Goal: Task Accomplishment & Management: Complete application form

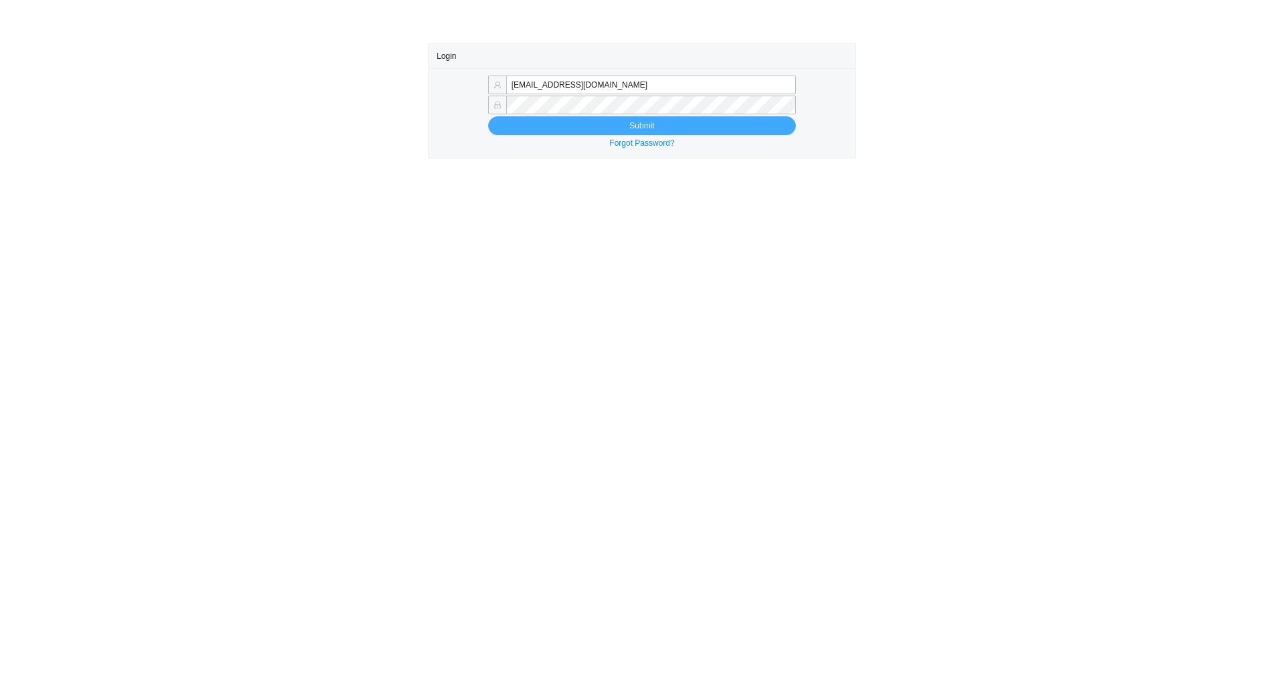
type input "[EMAIL_ADDRESS][DOMAIN_NAME]"
click at [503, 124] on button "Submit" at bounding box center [642, 125] width 308 height 19
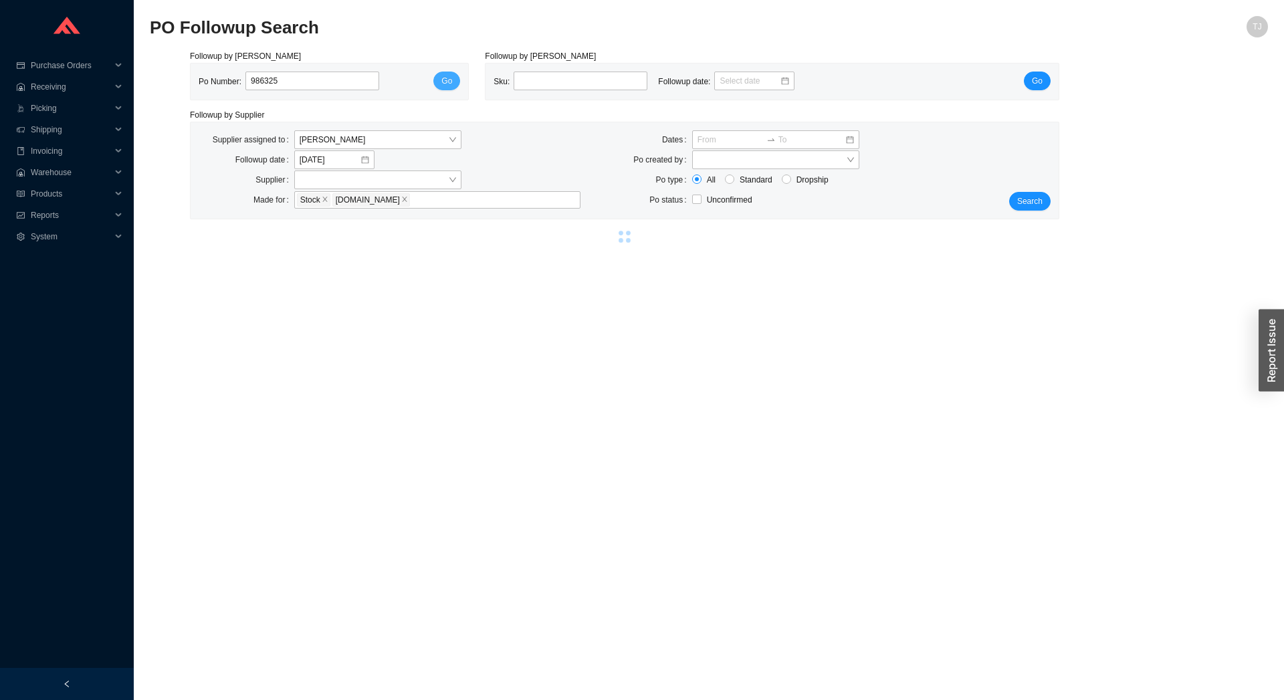
type input "986325"
click at [444, 82] on span "Go" at bounding box center [446, 80] width 11 height 13
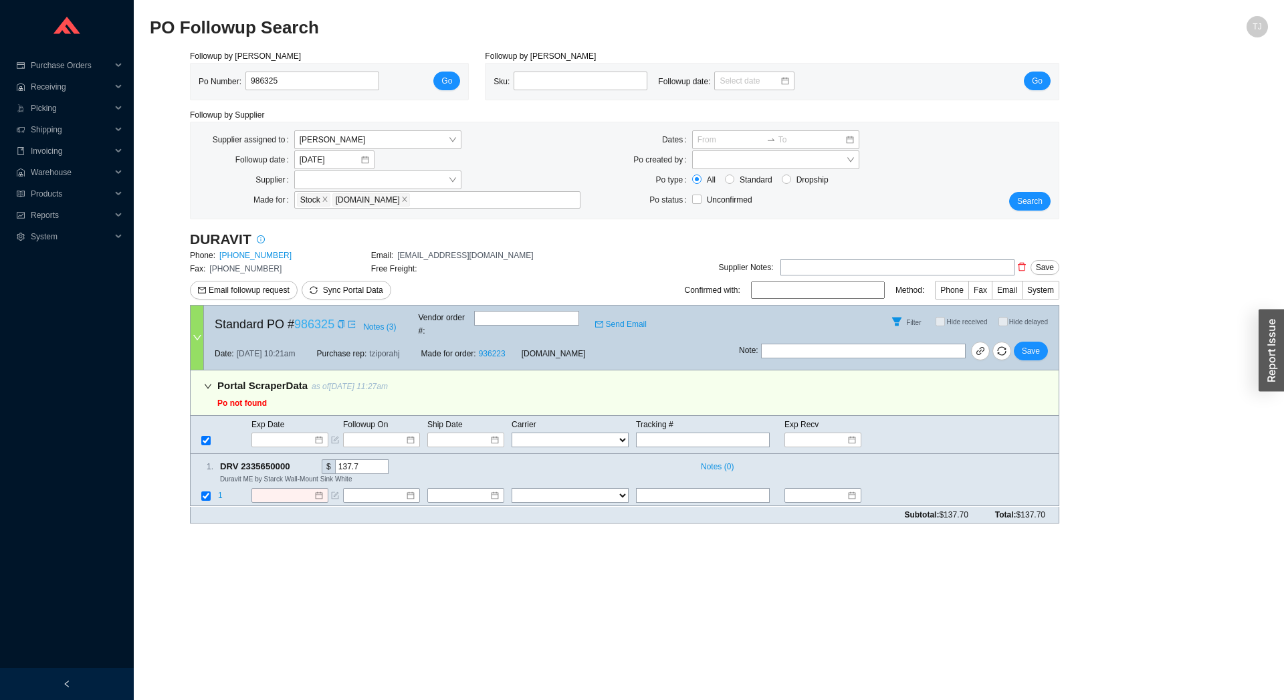
click at [307, 321] on link "986325" at bounding box center [314, 324] width 40 height 13
click at [297, 81] on input "986325" at bounding box center [312, 81] width 134 height 19
click at [292, 88] on input "986325" at bounding box center [312, 81] width 134 height 19
click at [294, 82] on input "986325" at bounding box center [312, 81] width 134 height 19
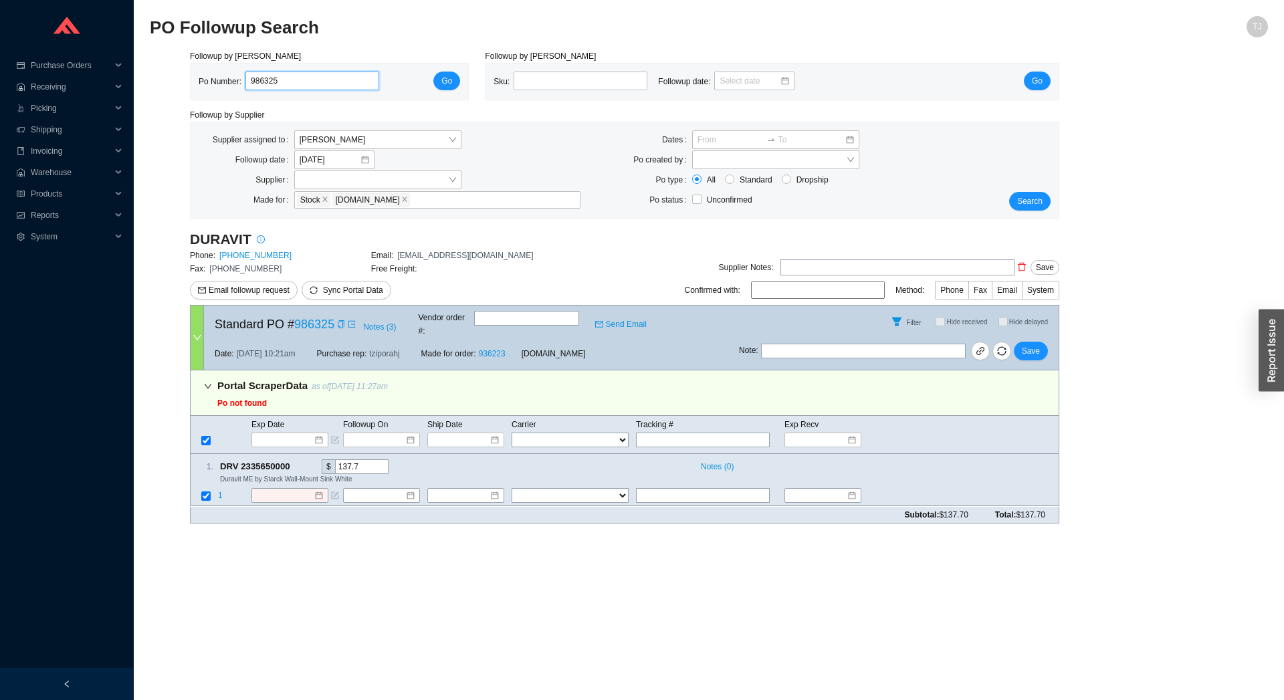
click at [294, 82] on input "986325" at bounding box center [312, 81] width 134 height 19
paste input "299"
type input "986299"
click at [430, 82] on div "Po Number: 986299 Go" at bounding box center [329, 82] width 261 height 20
click at [456, 77] on button "Go" at bounding box center [446, 81] width 27 height 19
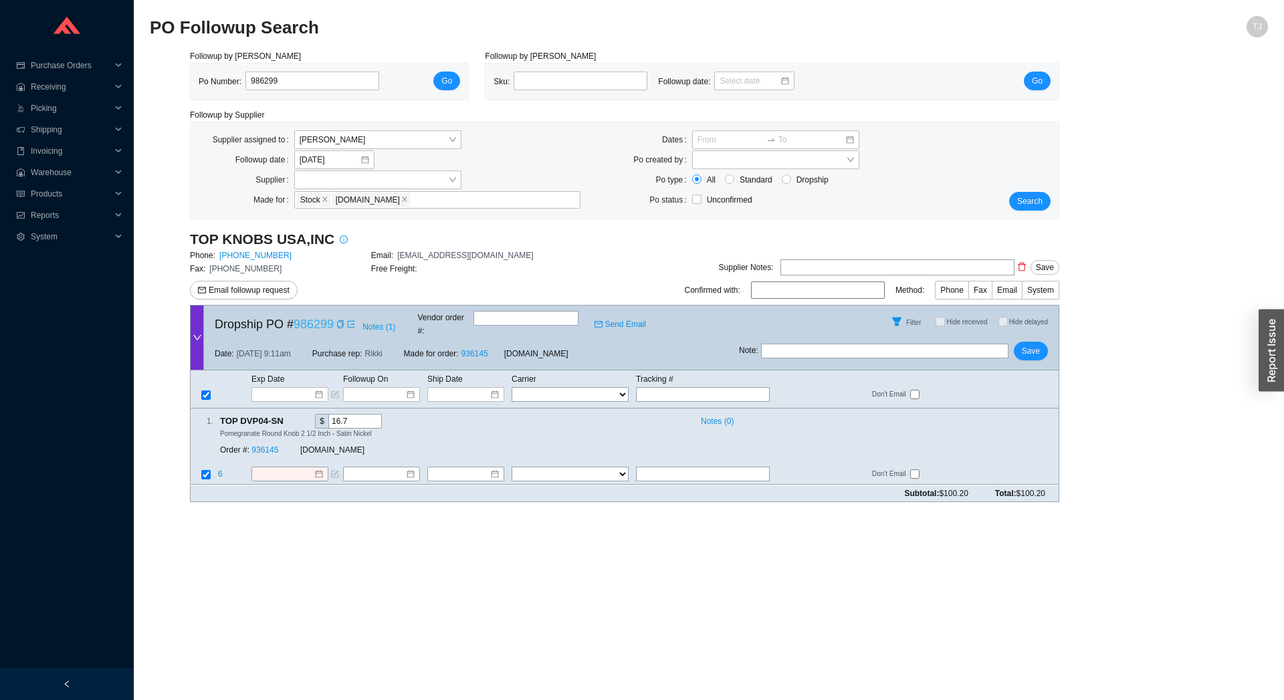
click at [316, 325] on link "986299" at bounding box center [314, 324] width 40 height 13
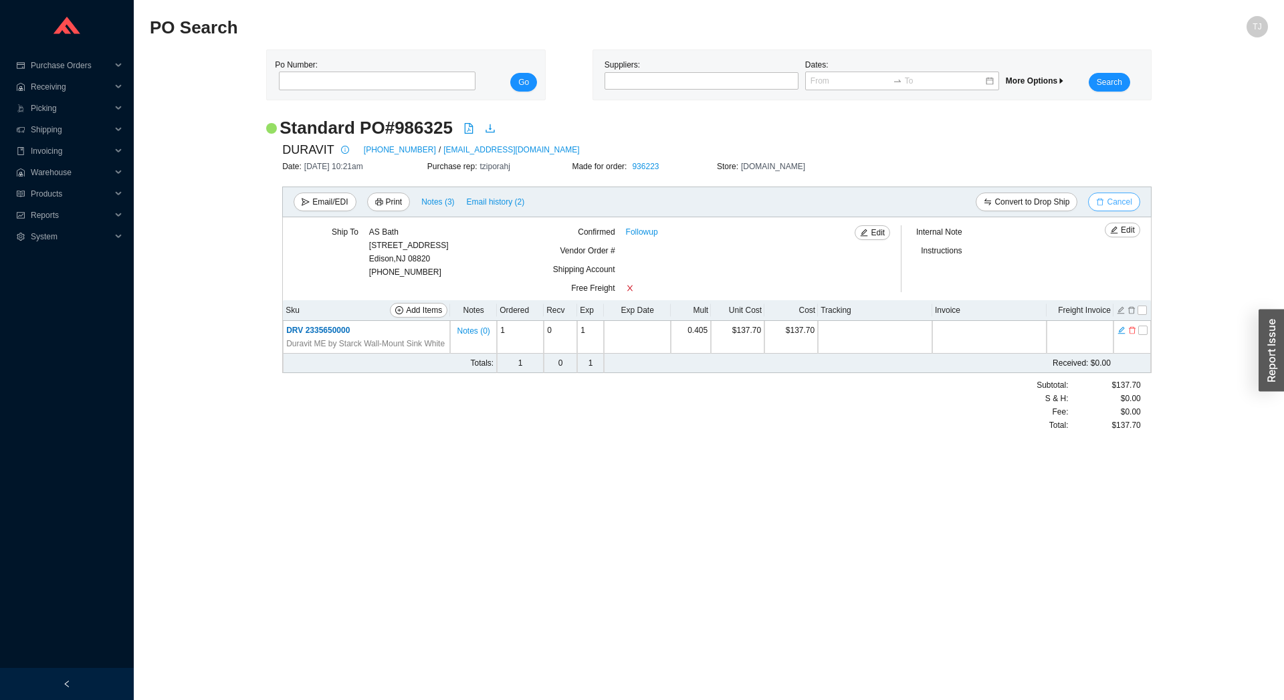
click at [1112, 202] on span "Cancel" at bounding box center [1118, 201] width 25 height 13
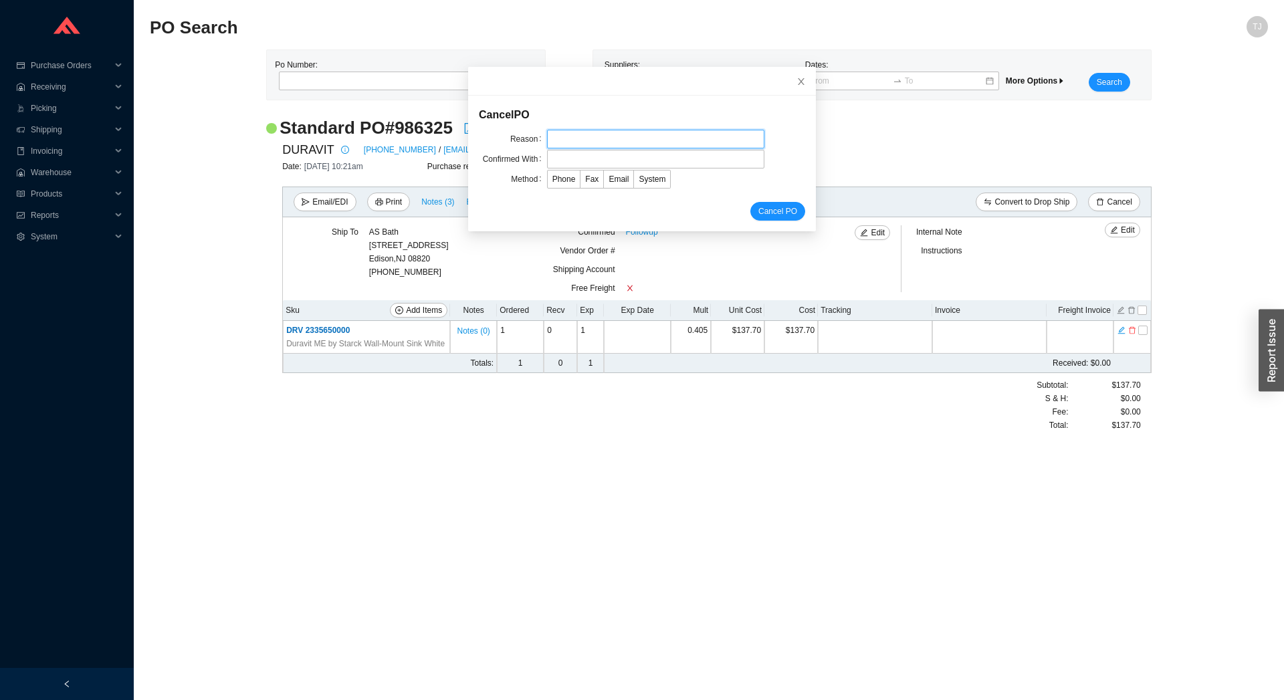
click at [662, 135] on input "text" at bounding box center [655, 139] width 217 height 19
type input "Lead time"
click at [621, 158] on input "text" at bounding box center [655, 159] width 217 height 19
type input "Amber"
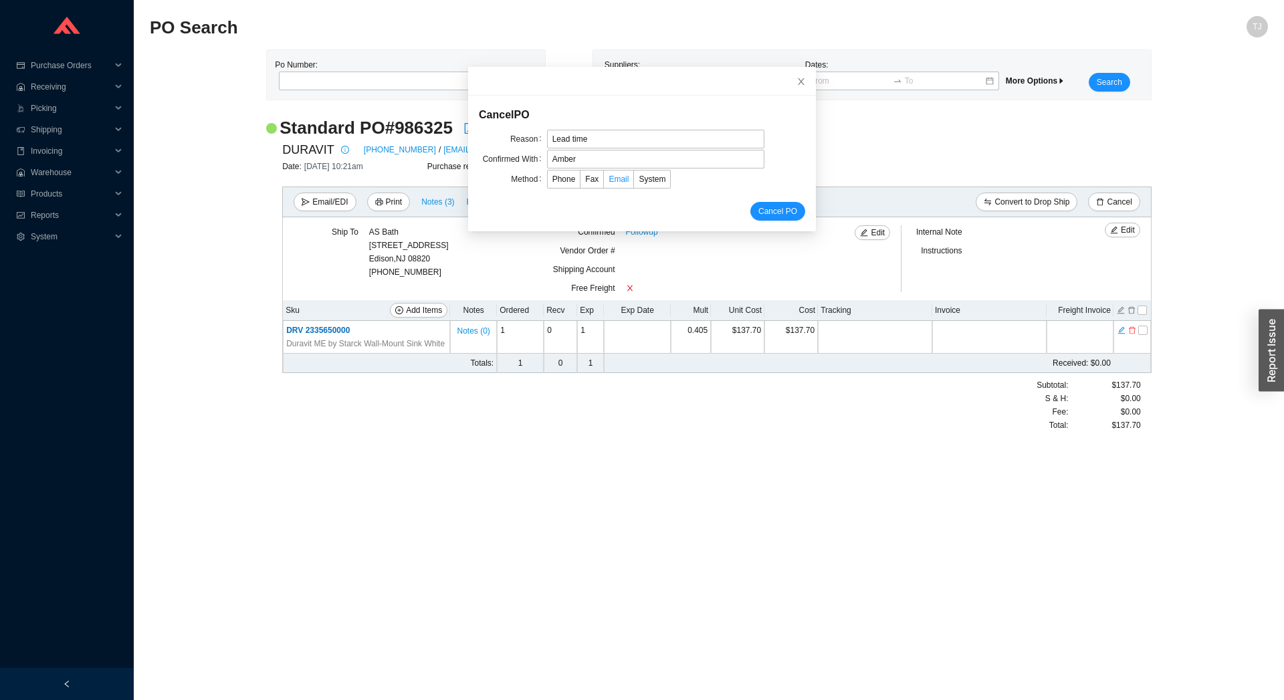
click at [615, 180] on span "Email" at bounding box center [618, 178] width 20 height 9
click at [604, 182] on input "Email" at bounding box center [604, 182] width 0 height 0
click at [767, 214] on span "Cancel PO" at bounding box center [777, 211] width 39 height 13
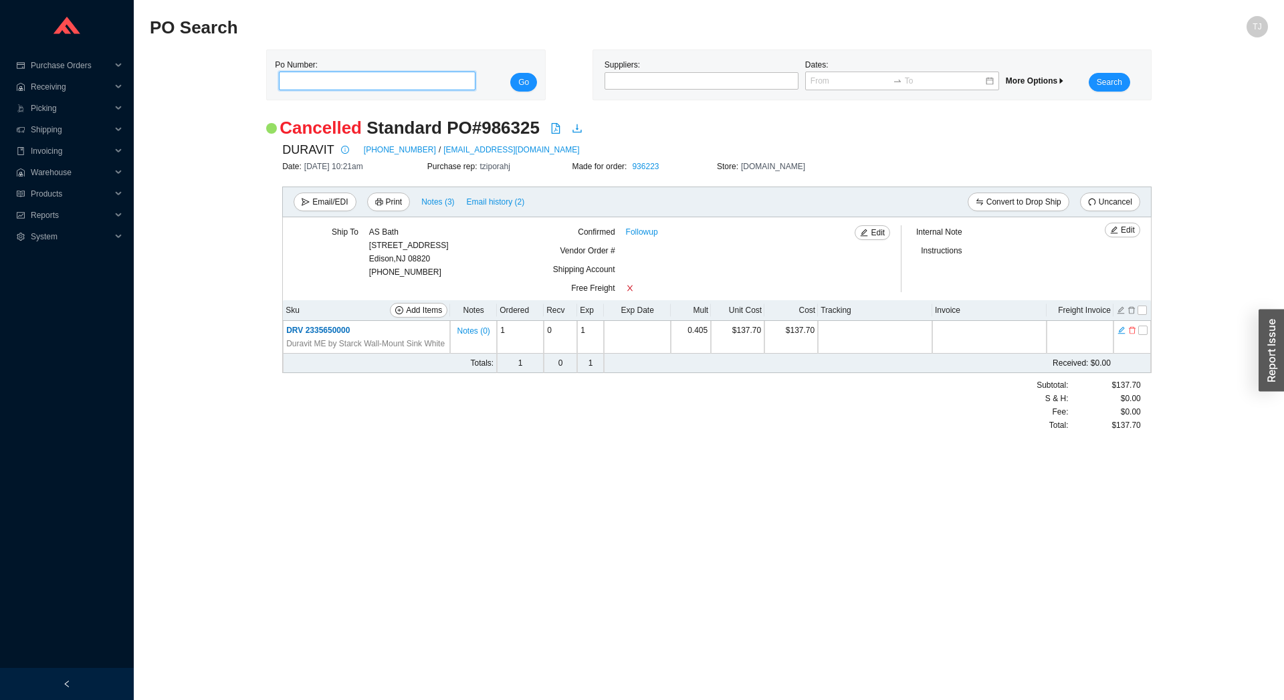
click at [340, 81] on input "tel" at bounding box center [377, 81] width 197 height 19
paste input "986253"
type input "986253"
click at [504, 79] on div "Po Number: 986253 Go" at bounding box center [406, 74] width 262 height 33
click at [519, 81] on span "Go" at bounding box center [523, 82] width 11 height 13
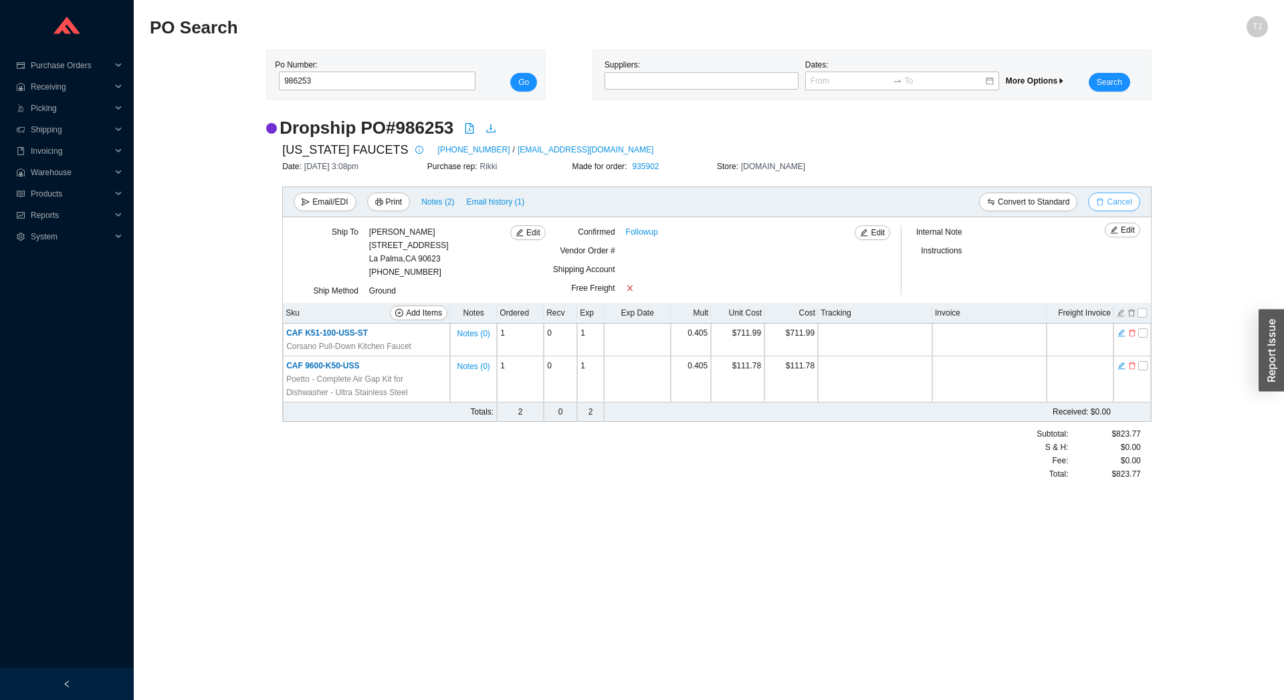
click at [1119, 204] on span "Cancel" at bounding box center [1118, 201] width 25 height 13
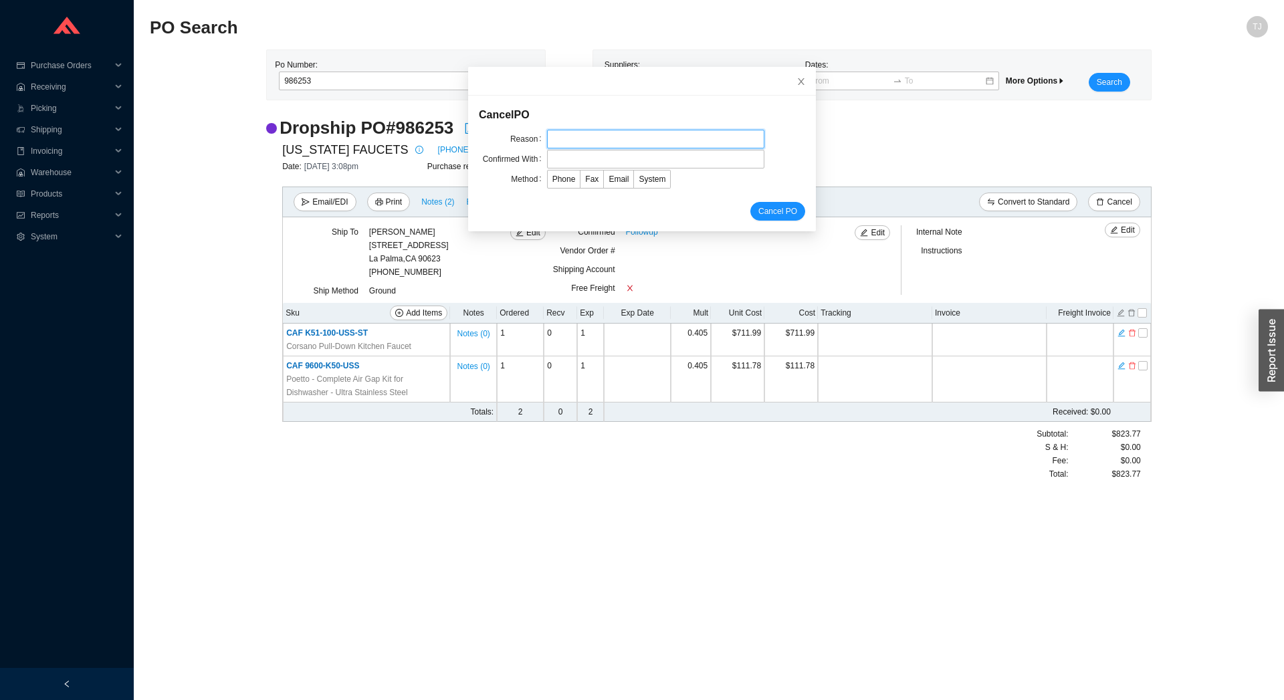
click at [582, 136] on input "text" at bounding box center [655, 139] width 217 height 19
type input "EDI issue"
click at [576, 159] on input "text" at bounding box center [655, 159] width 217 height 19
type input "[PERSON_NAME]"
click at [608, 181] on span "Email" at bounding box center [618, 178] width 20 height 9
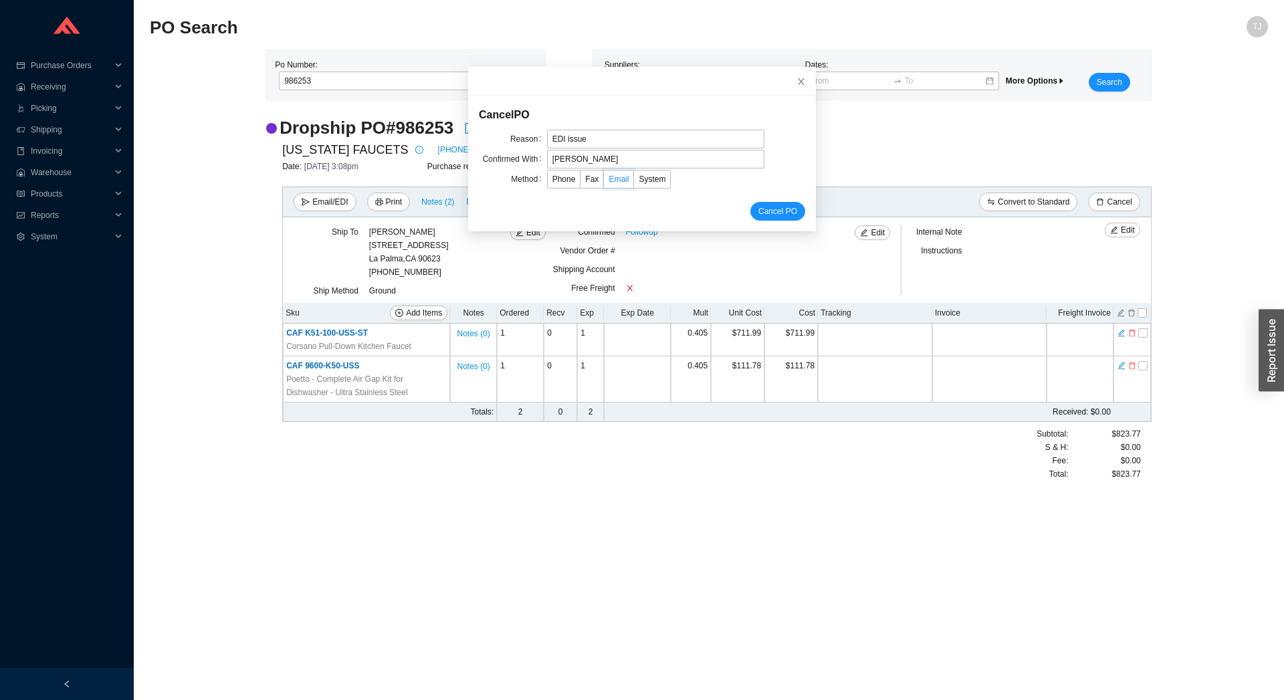
click at [604, 182] on input "Email" at bounding box center [604, 182] width 0 height 0
click at [758, 208] on span "Cancel PO" at bounding box center [777, 211] width 39 height 13
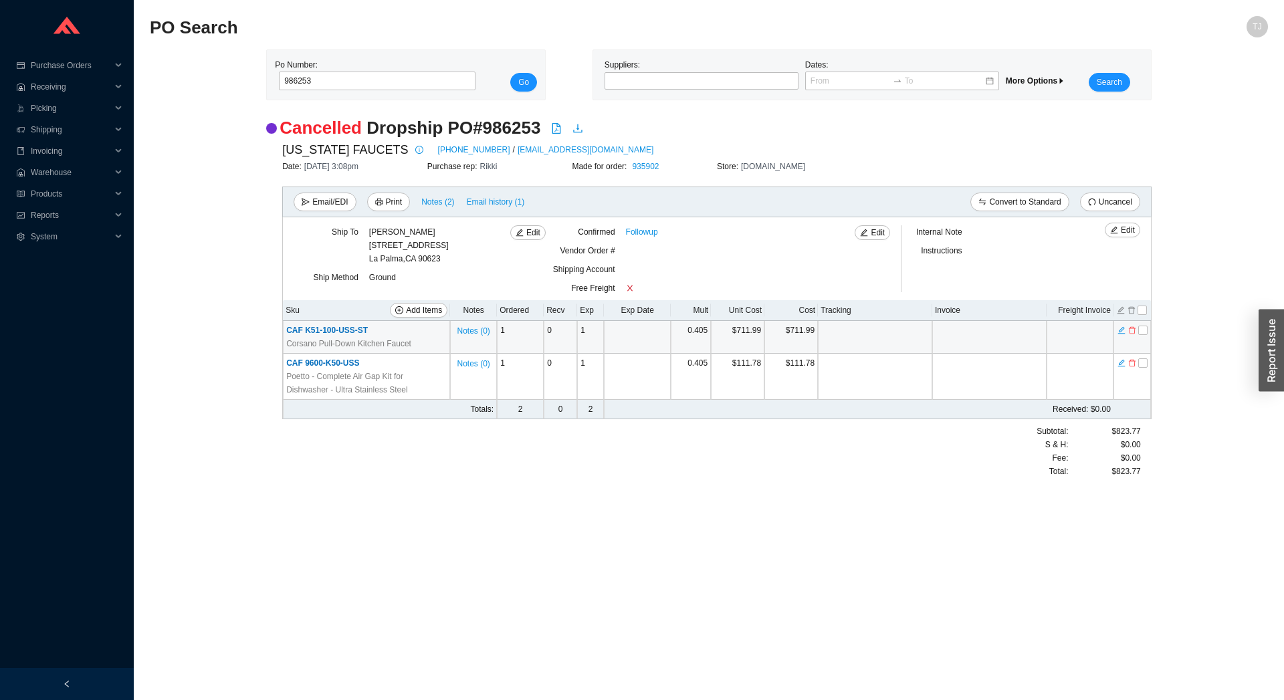
click at [348, 328] on span "CAF K51-100-USS-ST" at bounding box center [327, 330] width 82 height 9
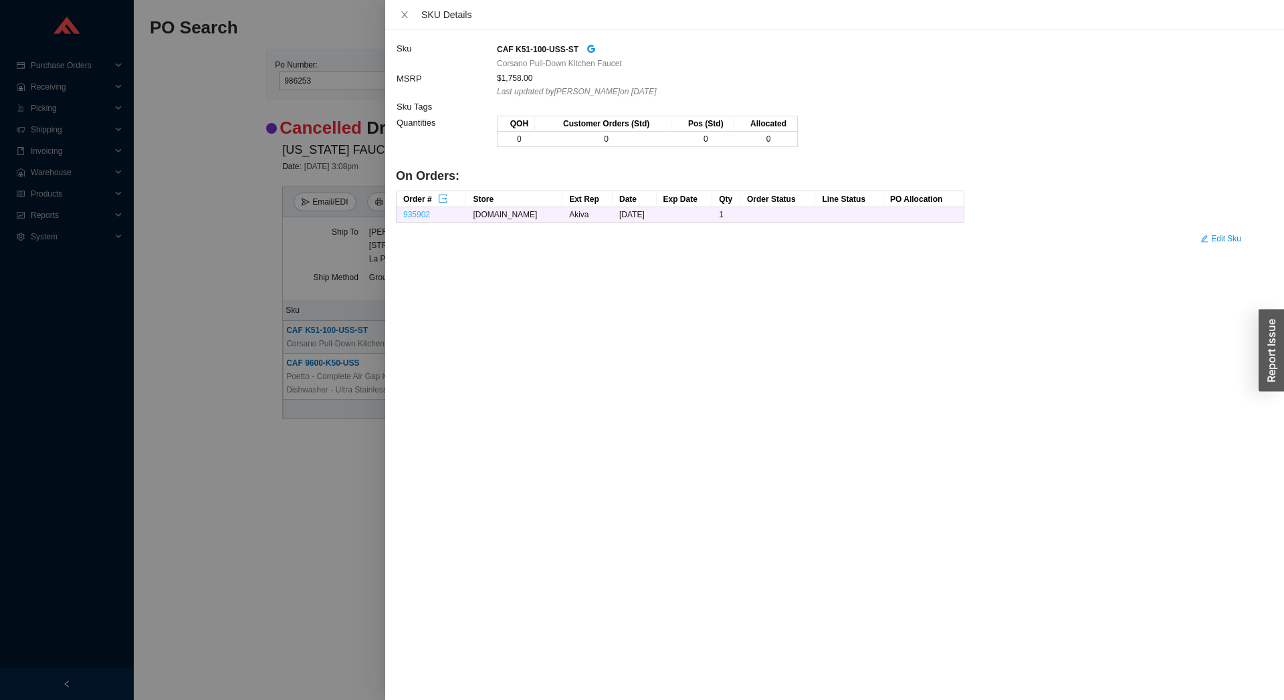
click at [419, 215] on link "935902" at bounding box center [416, 214] width 27 height 9
drag, startPoint x: 439, startPoint y: 216, endPoint x: 402, endPoint y: 214, distance: 37.5
click at [402, 214] on td "935902" at bounding box center [431, 214] width 70 height 15
copy link "935902"
click at [172, 267] on div at bounding box center [642, 350] width 1284 height 700
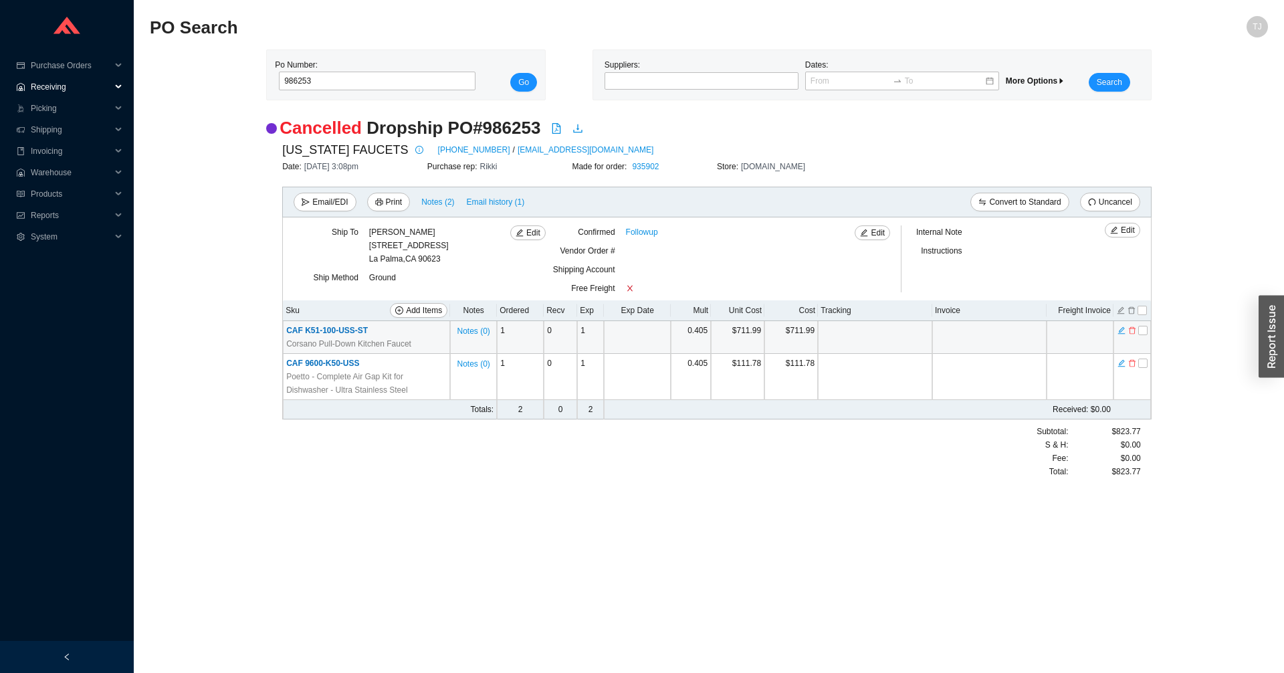
click at [63, 86] on span "Receiving" at bounding box center [71, 86] width 80 height 21
click at [72, 65] on span "Purchase Orders" at bounding box center [71, 65] width 80 height 21
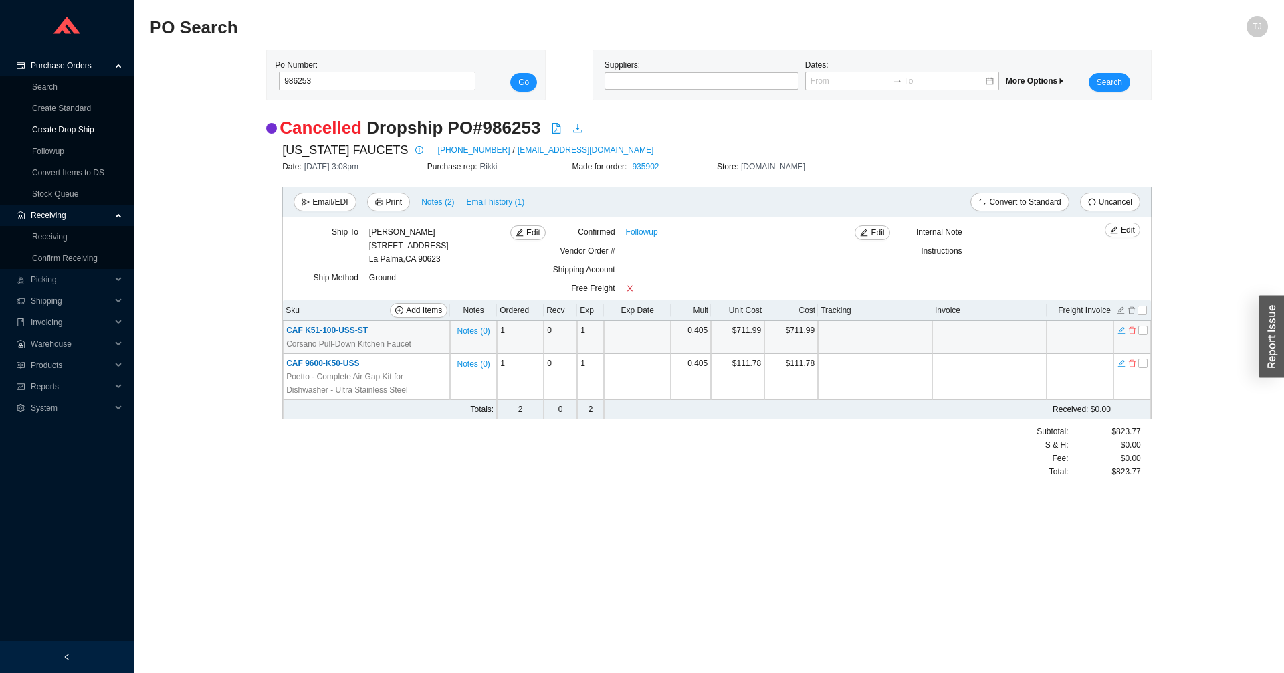
click at [70, 127] on link "Create Drop Ship" at bounding box center [63, 129] width 62 height 9
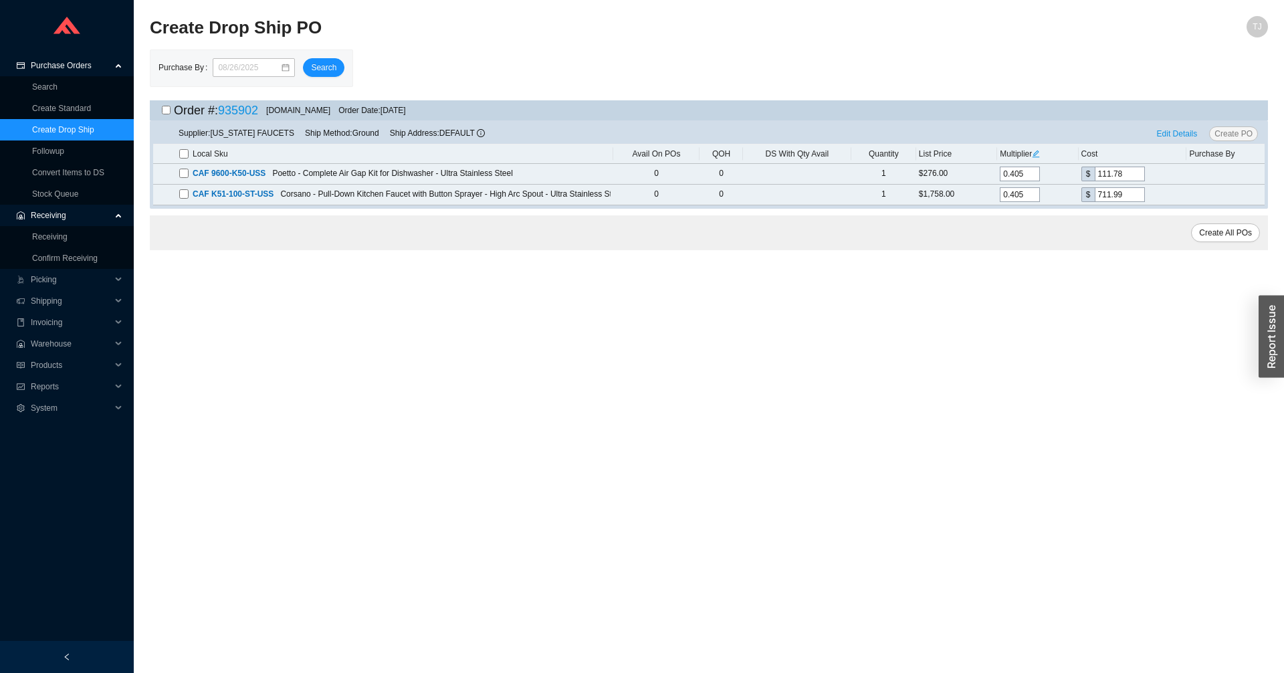
click at [170, 111] on input "checkbox" at bounding box center [166, 110] width 9 height 9
checkbox input "true"
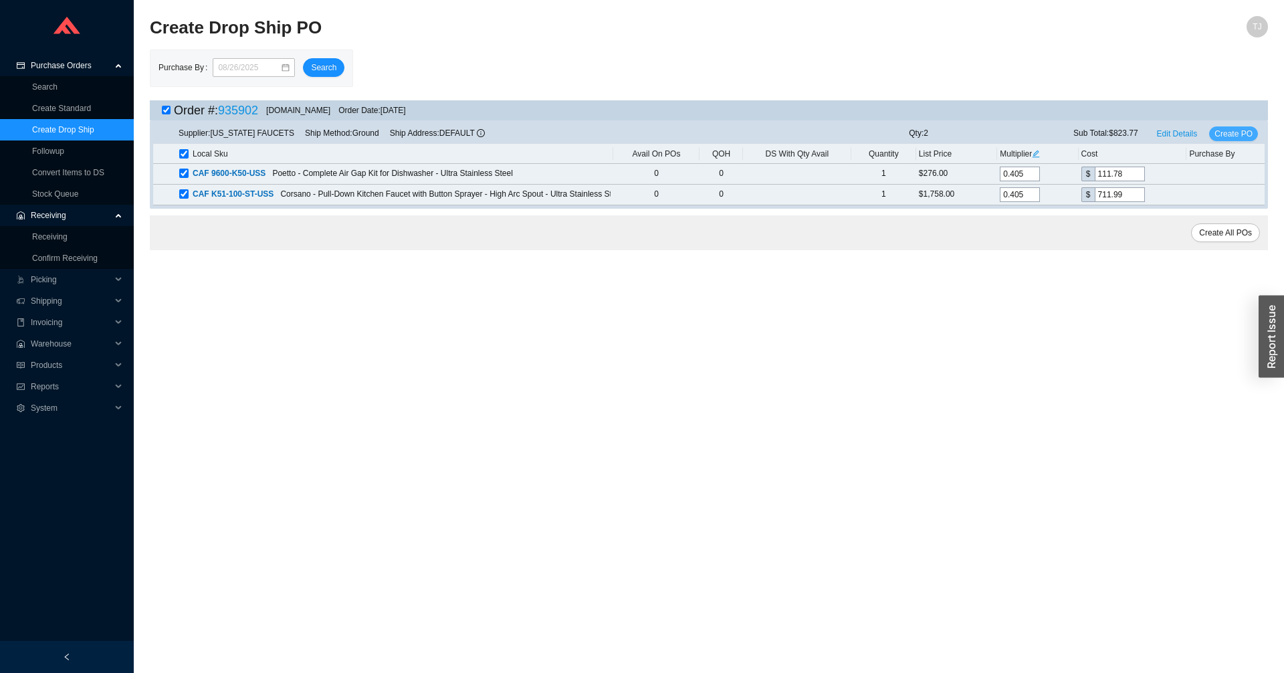
click at [1228, 132] on span "Create PO" at bounding box center [1233, 133] width 38 height 13
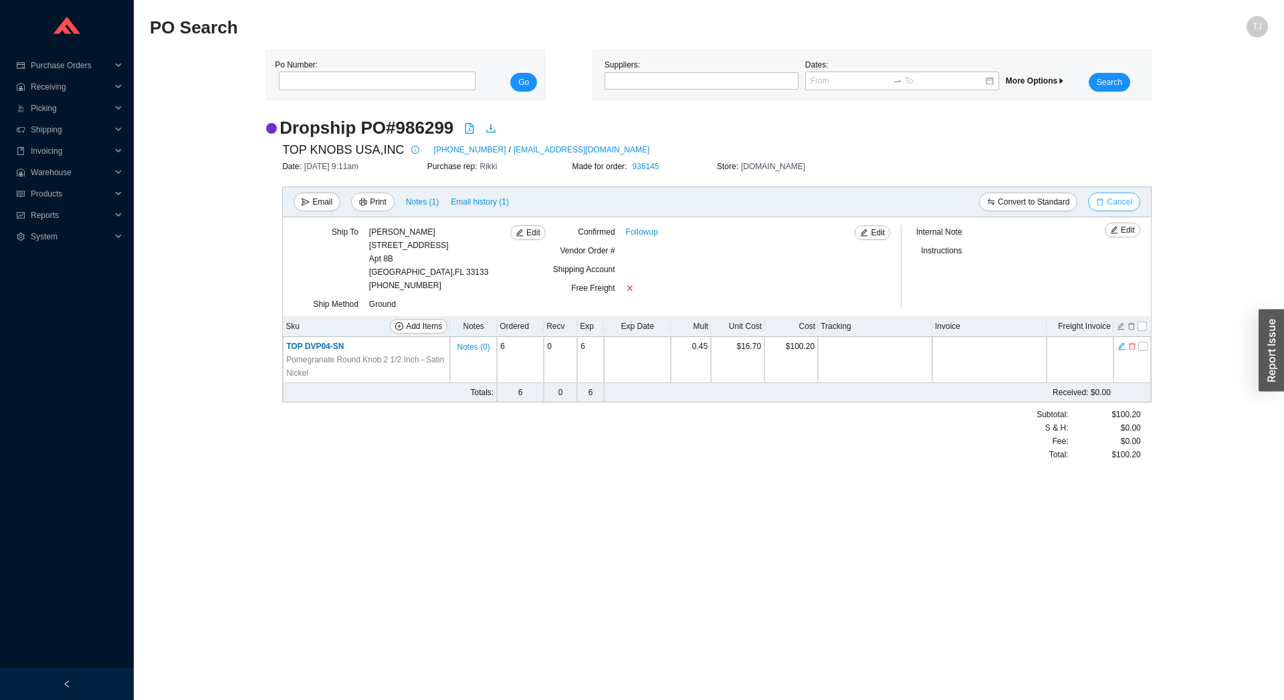
click at [1125, 206] on span "Cancel" at bounding box center [1118, 201] width 25 height 13
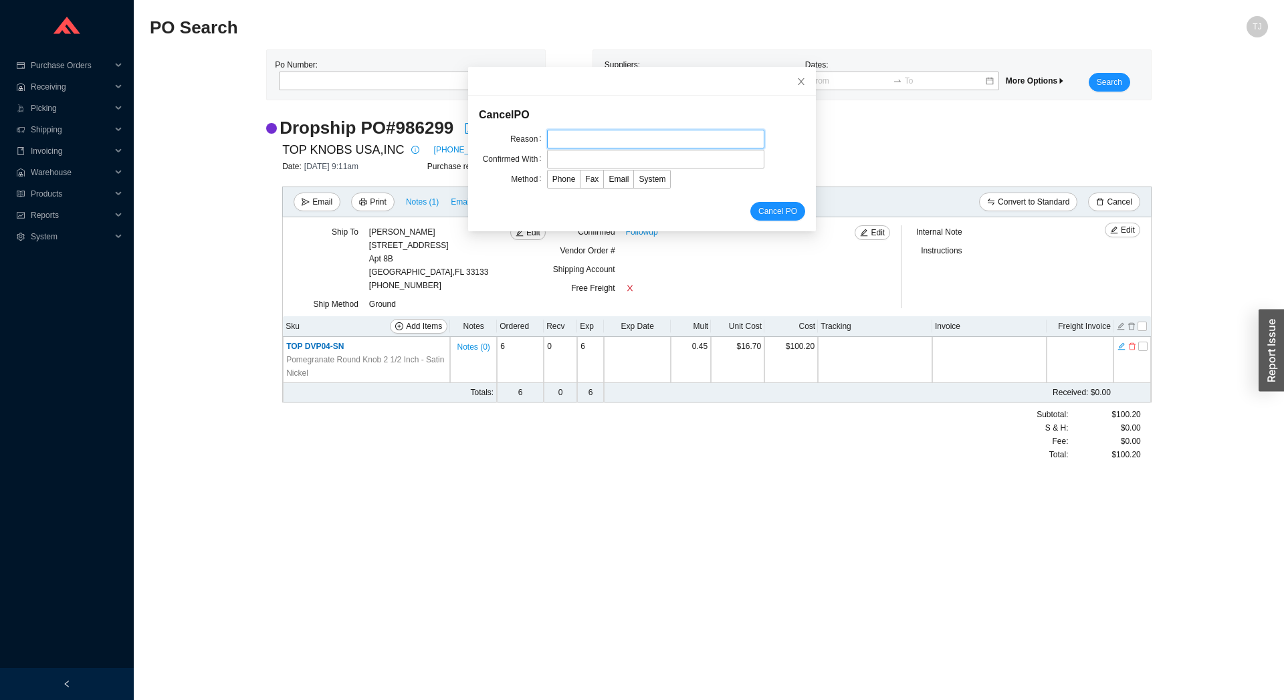
click at [554, 135] on input "text" at bounding box center [655, 139] width 217 height 19
type input "Item discontinued"
click at [612, 158] on input "text" at bounding box center [655, 159] width 217 height 19
click at [582, 160] on input "text" at bounding box center [655, 159] width 217 height 19
paste input "Jamilyn"
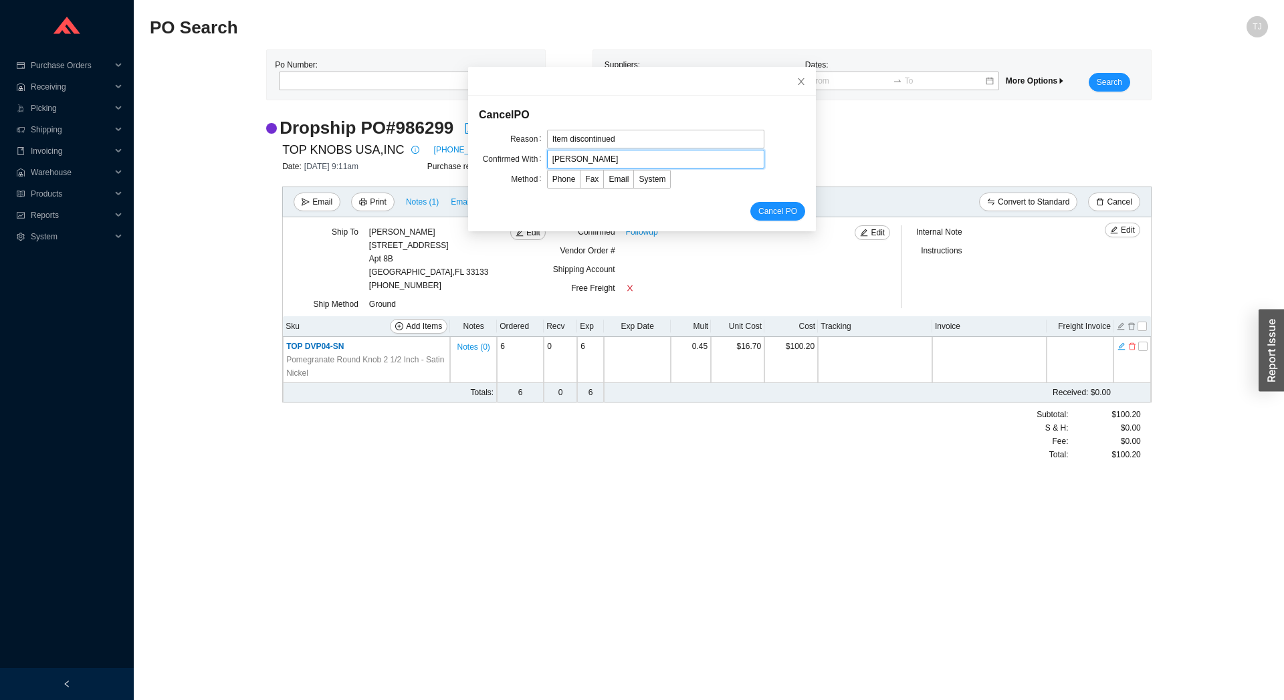
type input "Jamilyn"
click at [539, 157] on div "Confirmed With Jamilyn" at bounding box center [642, 159] width 326 height 19
drag, startPoint x: 544, startPoint y: 159, endPoint x: 527, endPoint y: 161, distance: 17.5
click at [527, 161] on div "Confirmed With Jamilyn" at bounding box center [642, 159] width 326 height 19
click at [608, 178] on span "Email" at bounding box center [618, 178] width 20 height 9
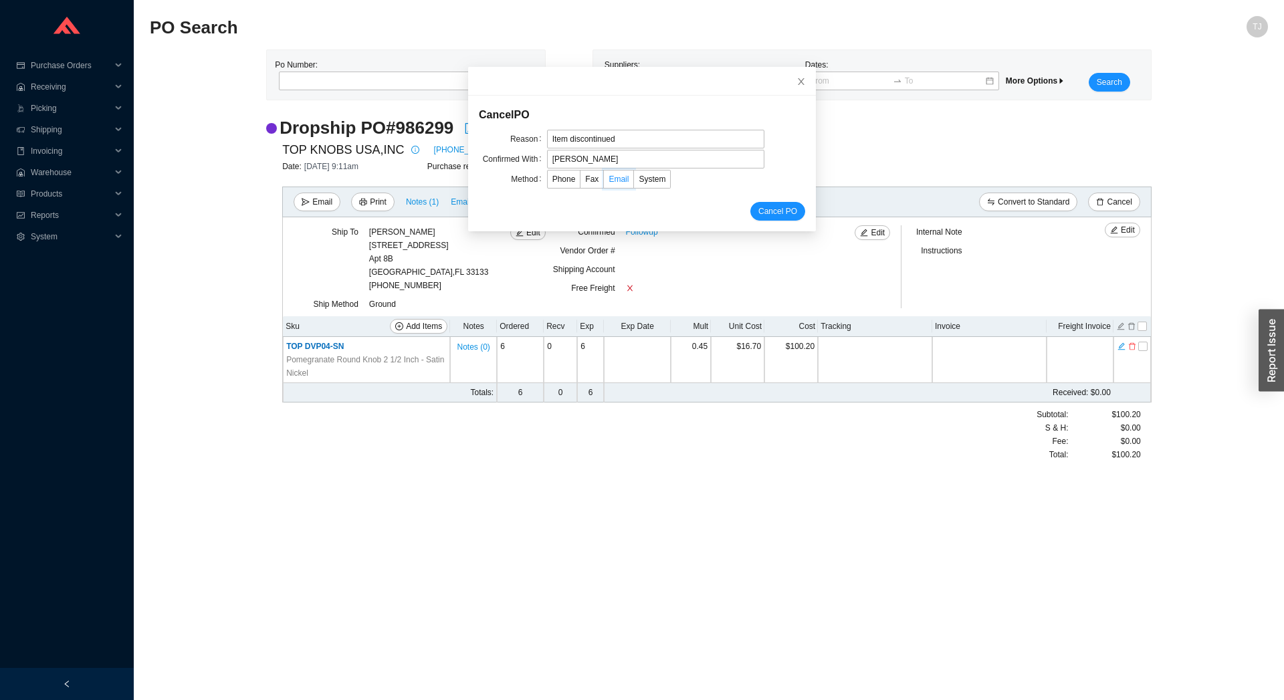
click at [604, 182] on input "Email" at bounding box center [604, 182] width 0 height 0
click at [750, 204] on button "Cancel PO" at bounding box center [777, 211] width 55 height 19
